Goal: Information Seeking & Learning: Learn about a topic

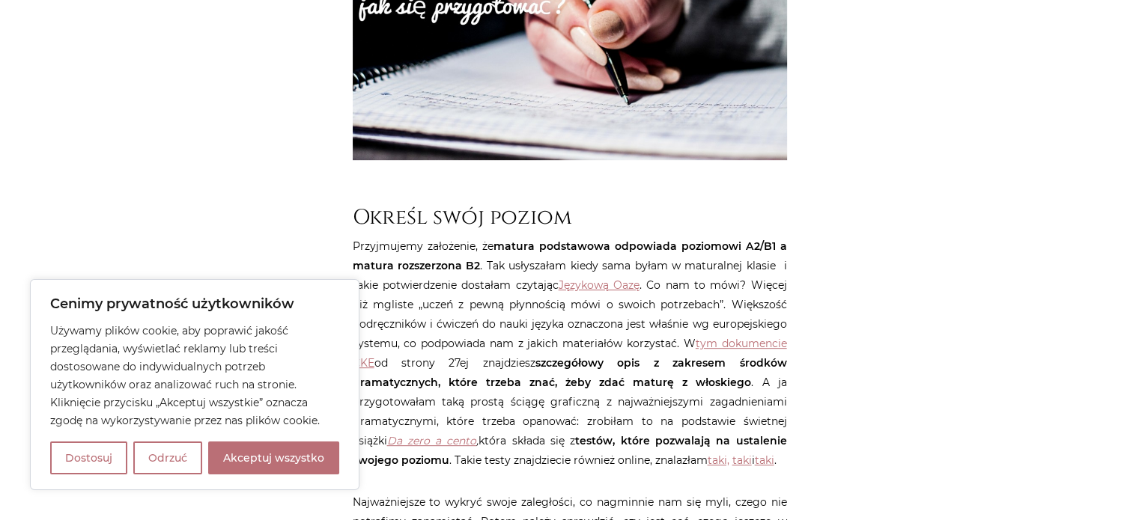
scroll to position [599, 0]
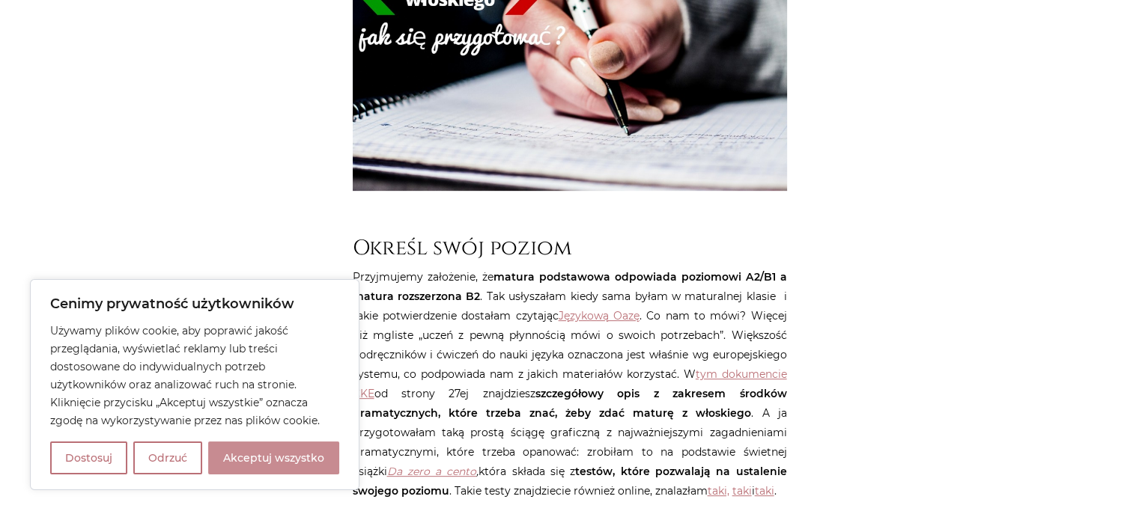
click at [262, 457] on button "Akceptuj wszystko" at bounding box center [273, 458] width 131 height 33
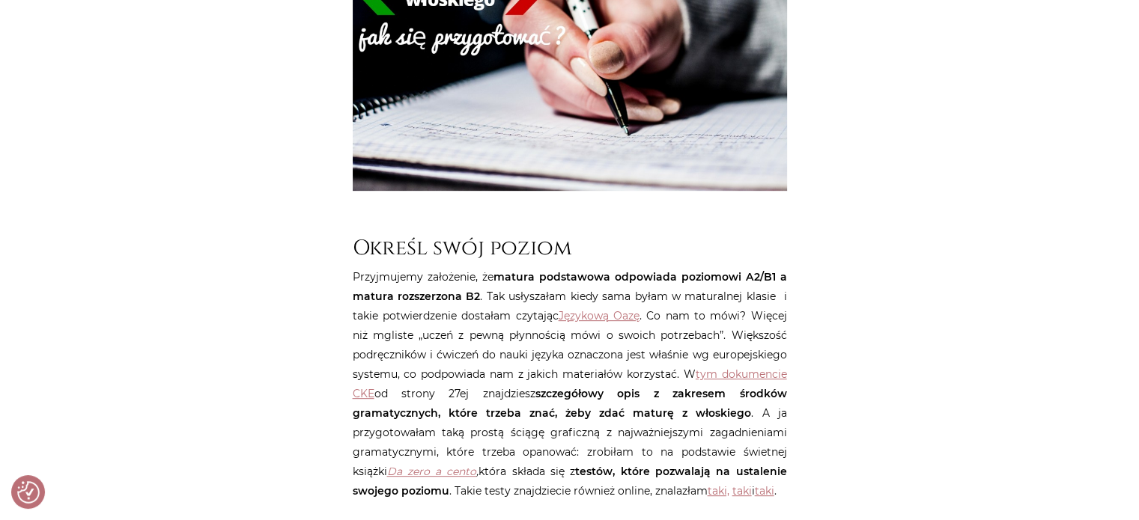
checkbox input "true"
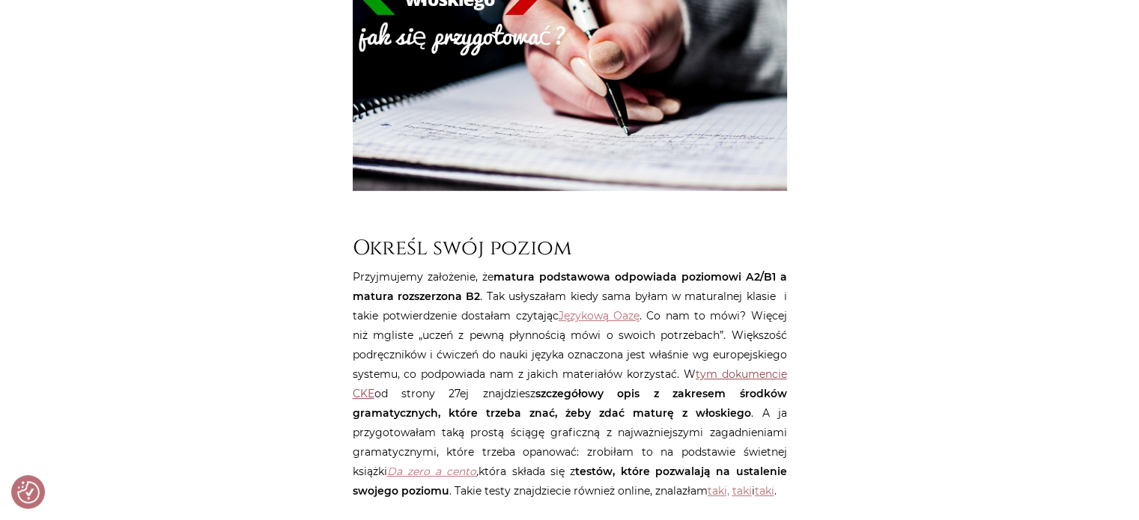
click at [765, 374] on link "tym dokumencie CKE" at bounding box center [570, 384] width 434 height 33
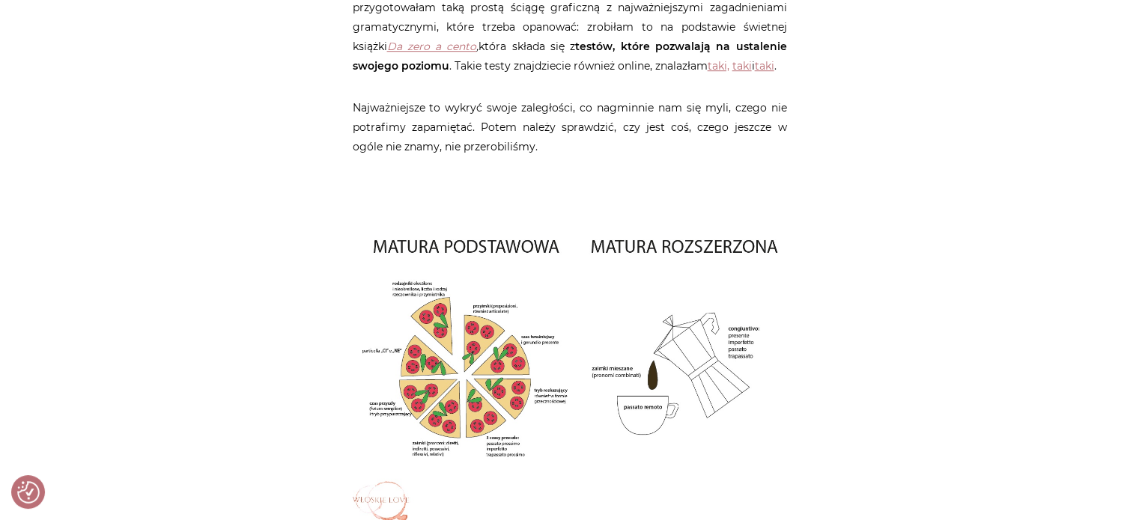
scroll to position [1047, 0]
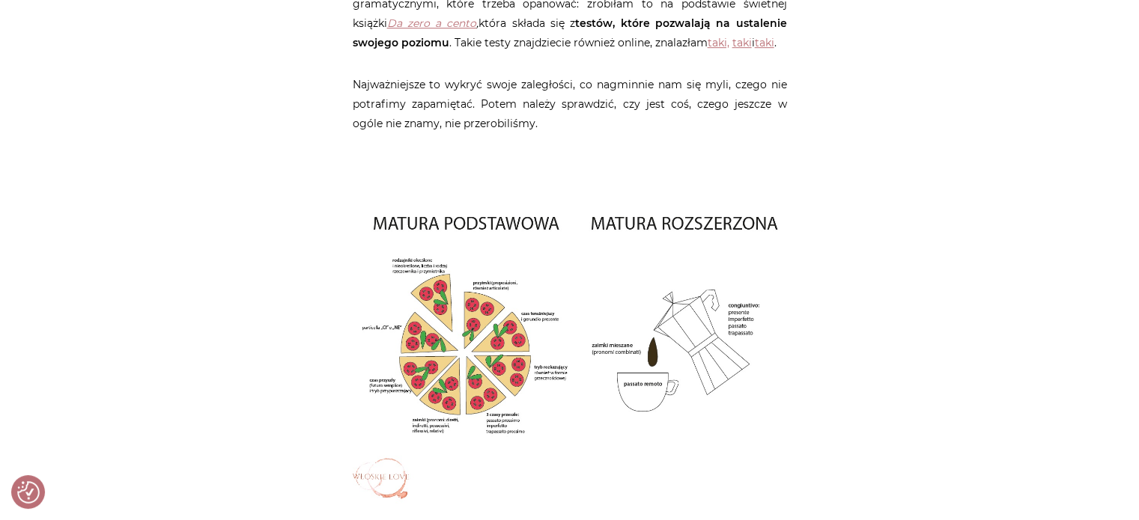
click at [530, 334] on img at bounding box center [570, 351] width 434 height 306
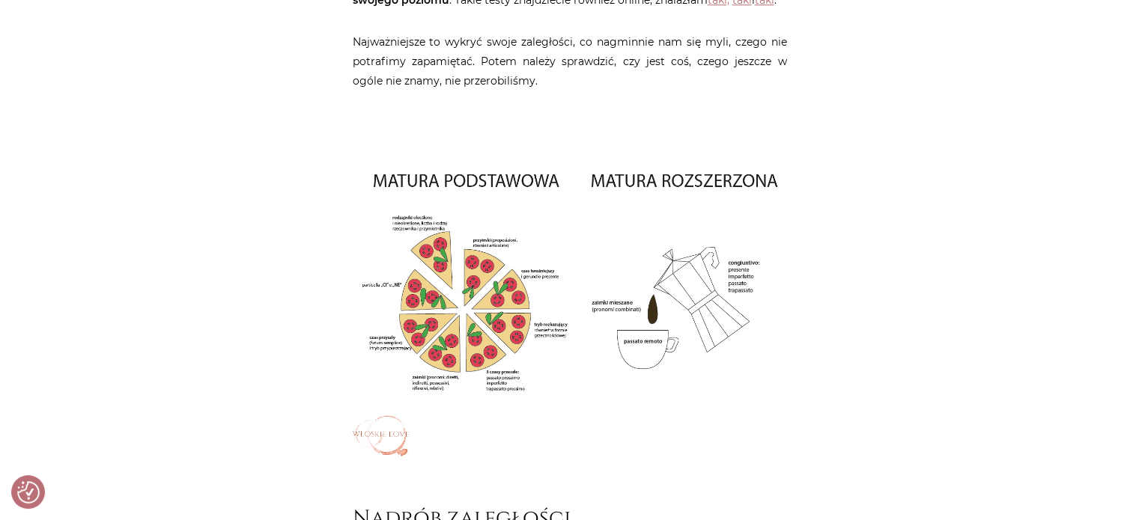
scroll to position [978, 0]
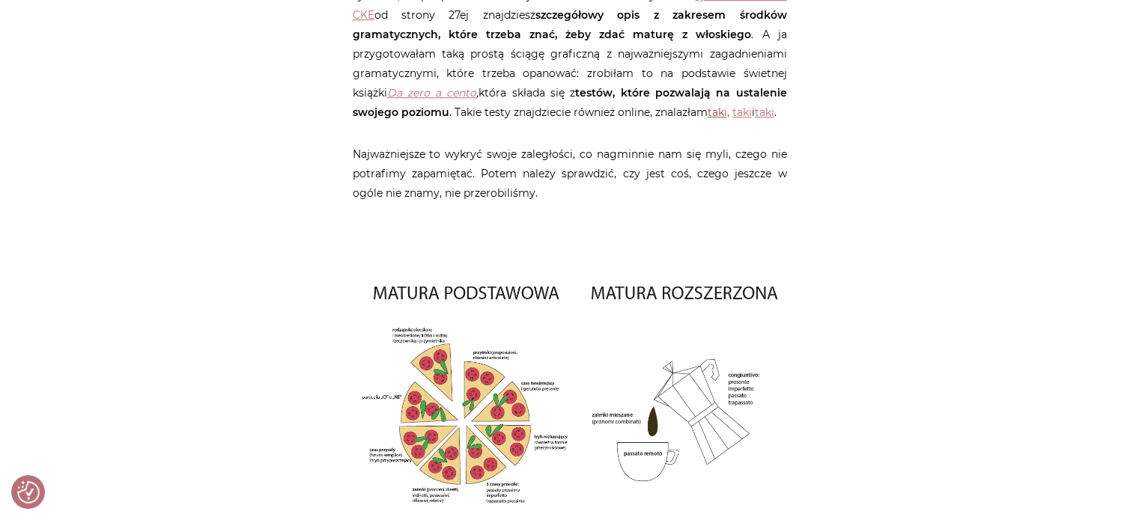
click at [708, 108] on link "taki," at bounding box center [719, 112] width 22 height 13
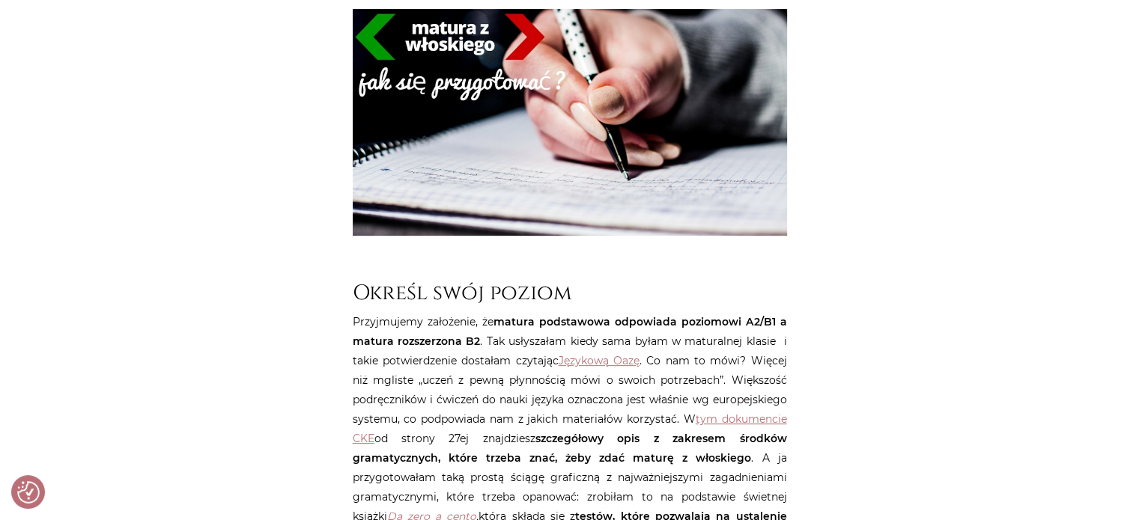
scroll to position [535, 0]
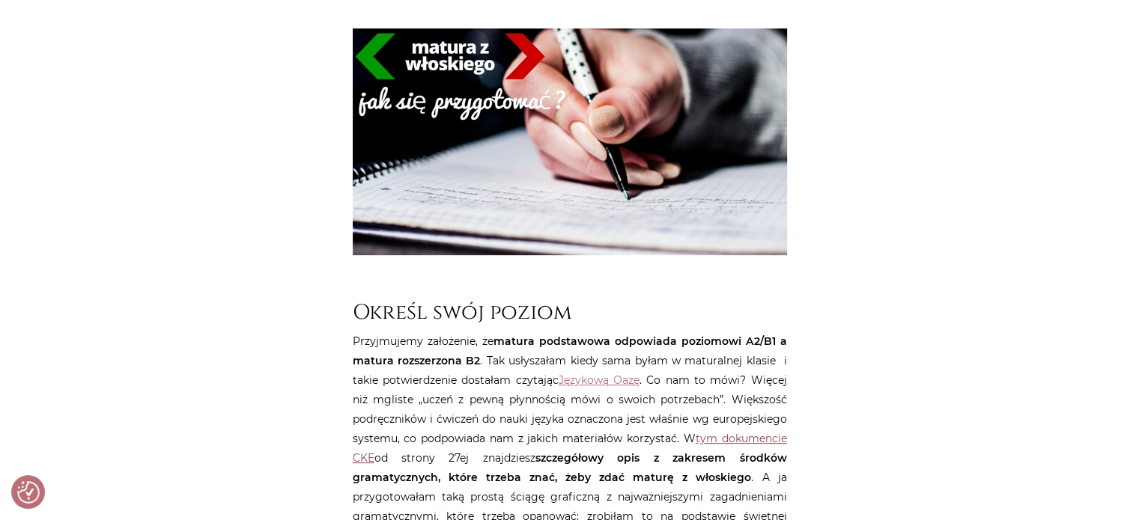
click at [723, 442] on link "tym dokumencie CKE" at bounding box center [570, 448] width 434 height 33
